Goal: Transaction & Acquisition: Purchase product/service

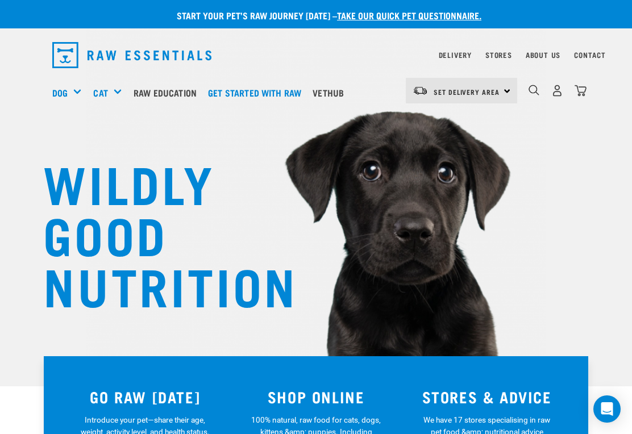
click at [343, 99] on link "Vethub" at bounding box center [331, 92] width 43 height 45
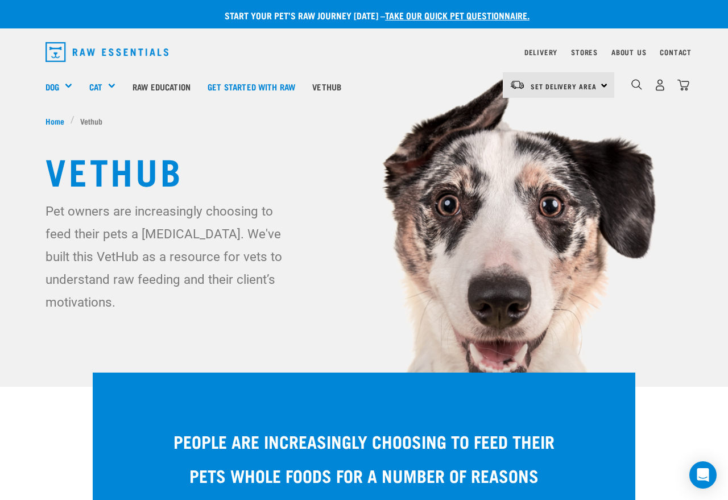
click at [625, 86] on div "0" at bounding box center [651, 86] width 75 height 45
click at [632, 82] on img "dropdown navigation" at bounding box center [636, 84] width 11 height 11
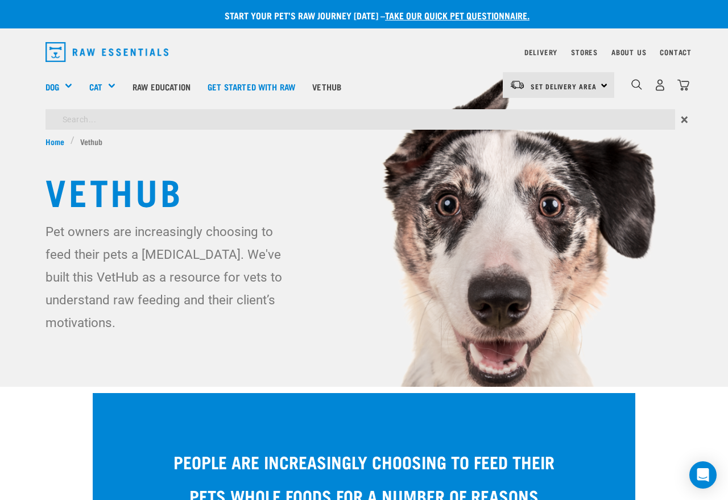
click at [101, 121] on input "search" at bounding box center [359, 119] width 629 height 20
type input "Megaspore"
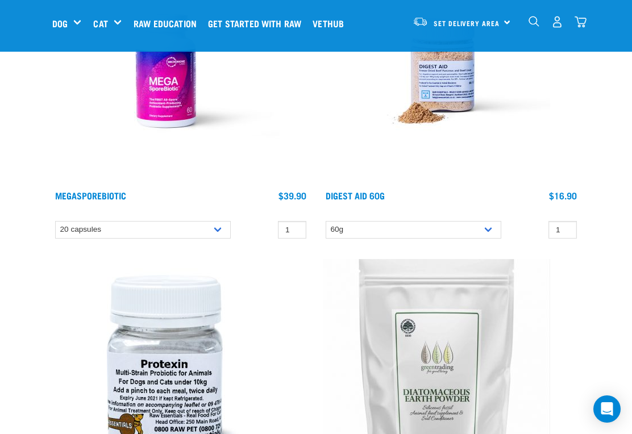
scroll to position [215, 0]
click at [223, 231] on select "20 capsules 60 capsules" at bounding box center [143, 231] width 176 height 18
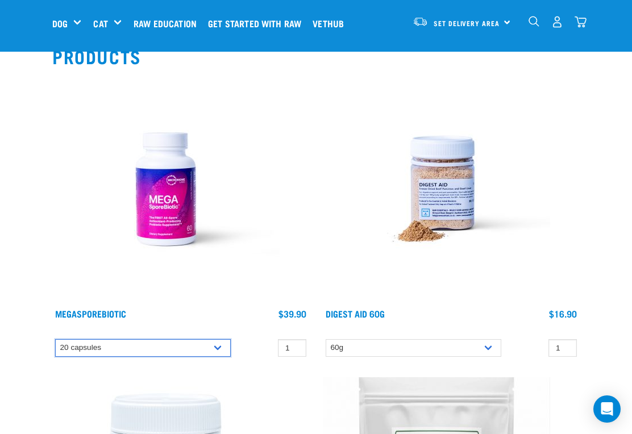
scroll to position [98, 0]
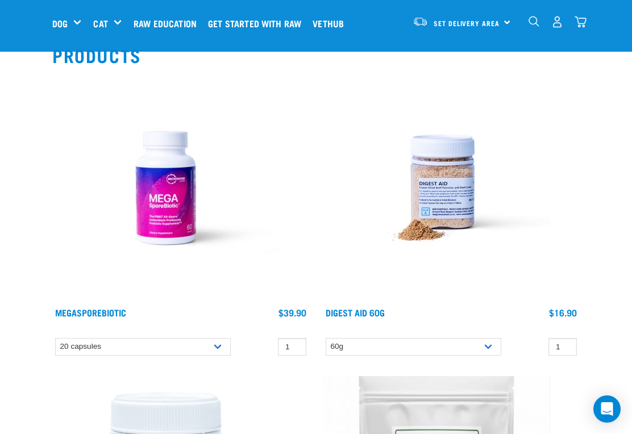
click at [175, 205] on img at bounding box center [165, 187] width 227 height 227
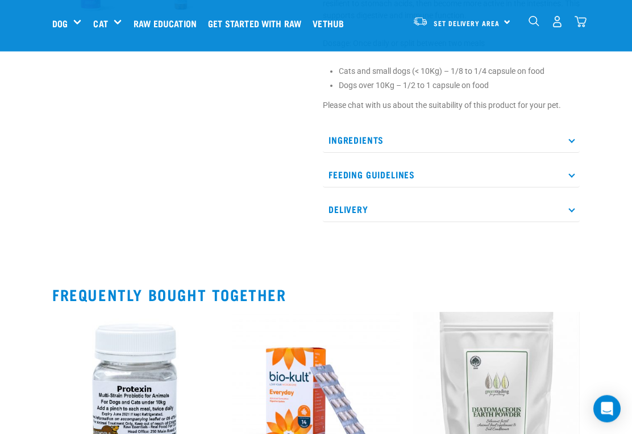
scroll to position [400, 0]
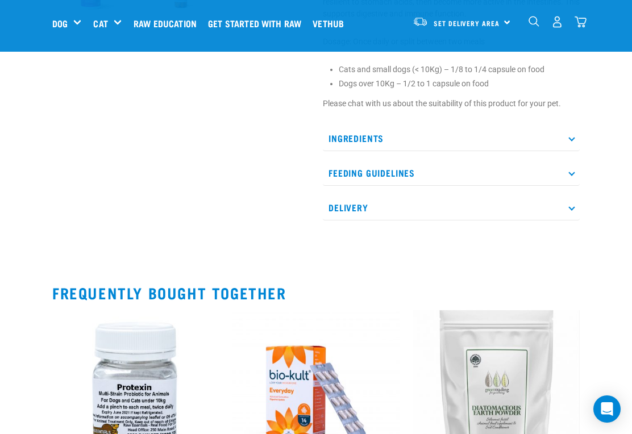
click at [574, 138] on icon at bounding box center [571, 138] width 6 height 6
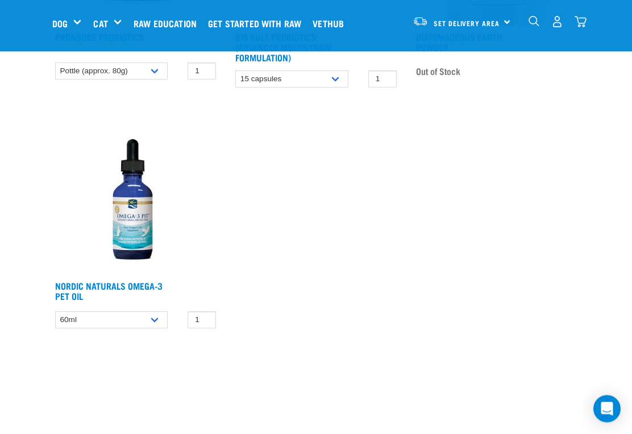
scroll to position [941, 0]
click at [89, 272] on img at bounding box center [135, 191] width 167 height 167
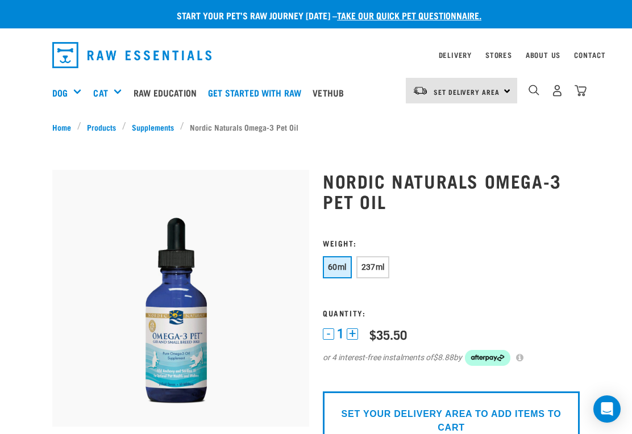
click at [377, 273] on button "237ml" at bounding box center [373, 267] width 34 height 22
click at [339, 264] on span "60ml" at bounding box center [337, 267] width 19 height 9
